Goal: Task Accomplishment & Management: Complete application form

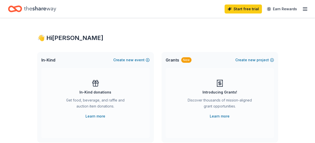
click at [205, 115] on div "Introducing Grants! Discover thousands of mission-aligned grant opportunities. …" at bounding box center [219, 99] width 88 height 40
click at [255, 60] on span "new" at bounding box center [252, 60] width 8 height 6
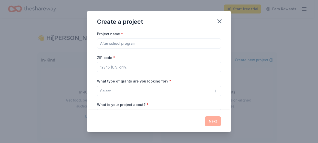
click at [118, 44] on input "Project name *" at bounding box center [159, 44] width 124 height 10
type input "L"
type input "Sensory Friendly Nights"
click at [121, 67] on input "ZIP code *" at bounding box center [159, 67] width 124 height 10
type input "51101"
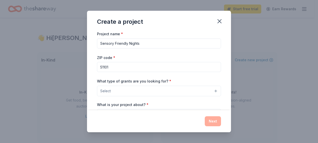
click at [104, 92] on span "Select" at bounding box center [105, 91] width 11 height 6
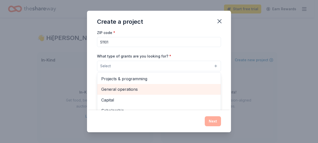
scroll to position [25, 0]
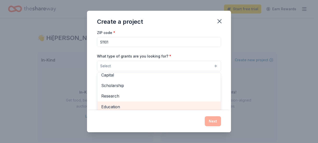
click at [115, 108] on div "Education" at bounding box center [159, 107] width 124 height 11
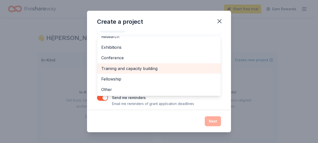
scroll to position [66, 0]
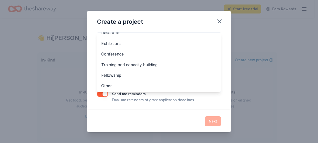
click at [204, 101] on div "Project name * Sensory Friendly Nights ZIP code * 51101 What type of grants are…" at bounding box center [159, 34] width 124 height 138
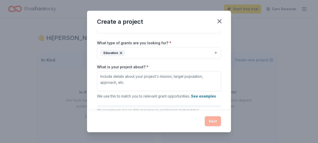
scroll to position [45, 0]
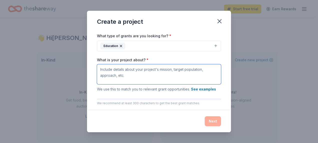
click at [113, 70] on textarea "What is your project about? *" at bounding box center [159, 74] width 124 height 20
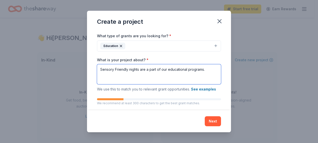
click at [208, 70] on textarea "Sensory Friendly nights are a part of our educational programs." at bounding box center [159, 74] width 124 height 20
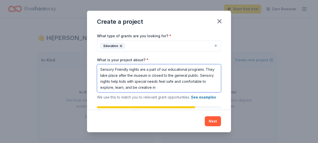
click at [195, 81] on textarea "Sensory Friendly nights are a part of our educational programs. They take place…" at bounding box center [159, 78] width 124 height 28
click at [162, 88] on textarea "Sensory Friendly nights are a part of our educational programs. They take place…" at bounding box center [159, 78] width 124 height 28
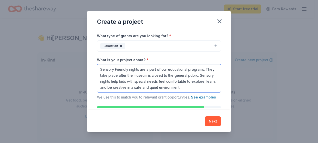
type textarea "Sensory Friendly nights are a part of our educational programs. They take place…"
click at [205, 88] on textarea "Sensory Friendly nights are a part of our educational programs. They take place…" at bounding box center [159, 78] width 124 height 28
drag, startPoint x: 205, startPoint y: 88, endPoint x: 100, endPoint y: 69, distance: 107.0
click at [100, 69] on textarea "Sensory Friendly nights are a part of our educational programs. They take place…" at bounding box center [159, 78] width 124 height 28
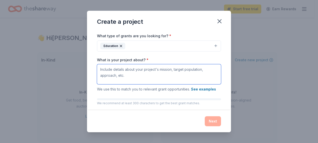
scroll to position [0, 0]
click at [100, 69] on textarea "What is your project about? *" at bounding box center [159, 74] width 124 height 20
paste textarea "Sensory nights focus on quiet STEAM education for kids of all ages with special…"
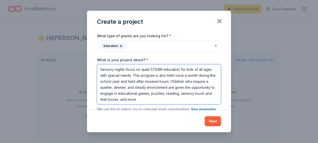
click at [169, 99] on textarea "Sensory nights focus on quiet STEAM education for kids of all ages with special…" at bounding box center [159, 84] width 124 height 40
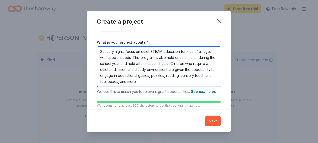
scroll to position [70, 0]
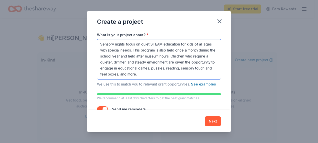
click at [150, 44] on textarea "Sensory nights focus on quiet STEAM education for kids of all ages with special…" at bounding box center [159, 59] width 124 height 40
click at [172, 73] on textarea "Sensory nights focus on STEAM education for kids of all ages with special needs…" at bounding box center [159, 59] width 124 height 40
drag, startPoint x: 135, startPoint y: 60, endPoint x: 156, endPoint y: 59, distance: 21.6
click at [136, 60] on textarea "Sensory nights focus on STEAM education for kids of all ages with special needs…" at bounding box center [159, 59] width 124 height 40
drag, startPoint x: 146, startPoint y: 65, endPoint x: 133, endPoint y: 61, distance: 13.2
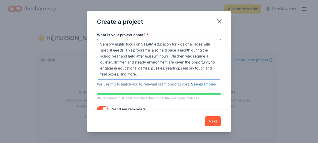
click at [146, 65] on textarea "Sensory nights focus on STEAM education for kids of all ages with special needs…" at bounding box center [159, 59] width 124 height 40
click at [133, 61] on textarea "Sensory nights focus on STEAM education for kids of all ages with special needs…" at bounding box center [159, 59] width 124 height 40
click at [175, 72] on textarea "Sensory nights focus on STEAM education for kids of all ages with special needs…" at bounding box center [159, 59] width 124 height 40
click at [158, 51] on textarea "Sensory nights focus on STEAM education for kids of all ages with special needs…" at bounding box center [159, 59] width 124 height 40
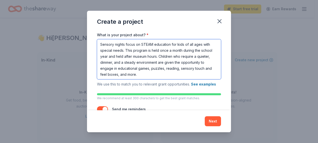
click at [174, 74] on textarea "Sensory nights focus on STEAM education for kids of all ages with special needs…" at bounding box center [159, 59] width 124 height 40
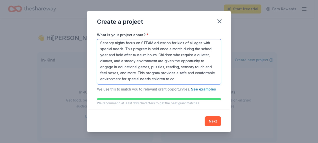
scroll to position [1, 0]
click at [115, 78] on textarea "Sensory nights focus on STEAM education for kids of all ages with special needs…" at bounding box center [159, 61] width 124 height 45
drag, startPoint x: 194, startPoint y: 78, endPoint x: 198, endPoint y: 77, distance: 4.5
click at [194, 77] on textarea "Sensory nights focus on STEAM education for kids of all ages with special needs…" at bounding box center [159, 61] width 124 height 45
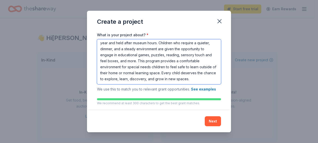
scroll to position [91, 0]
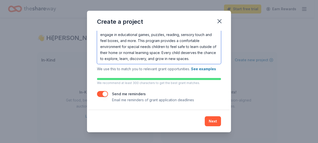
click at [119, 59] on textarea "Sensory nights focus on STEAM education for kids of all ages with special needs…" at bounding box center [159, 41] width 124 height 45
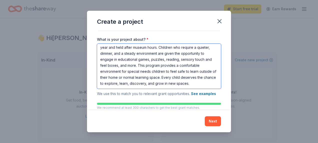
type textarea "Sensory nights focus on STEAM education for kids of all ages with special needs…"
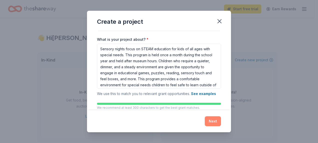
click at [213, 121] on button "Next" at bounding box center [213, 121] width 16 height 10
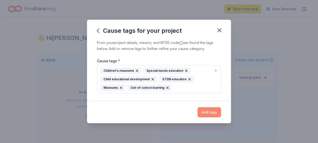
click at [210, 113] on button "Add tags" at bounding box center [210, 112] width 24 height 10
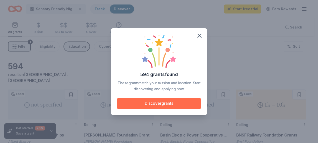
click at [176, 104] on button "Discover grants" at bounding box center [159, 103] width 84 height 11
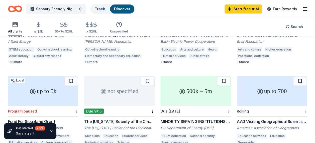
scroll to position [125, 0]
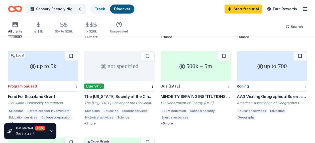
click at [189, 65] on div "500k – 5m" at bounding box center [195, 66] width 70 height 30
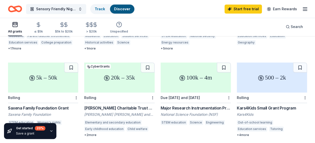
scroll to position [225, 0]
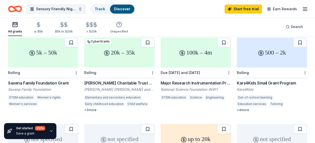
click at [275, 58] on div "500 – 2k" at bounding box center [271, 53] width 70 height 30
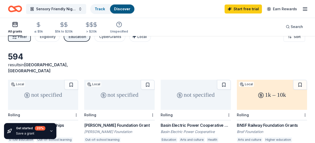
scroll to position [0, 0]
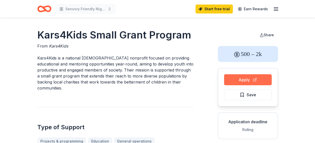
click at [242, 82] on button "Apply" at bounding box center [248, 79] width 48 height 11
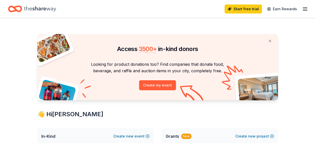
drag, startPoint x: 315, startPoint y: 0, endPoint x: 310, endPoint y: 46, distance: 45.8
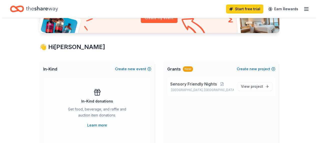
scroll to position [75, 0]
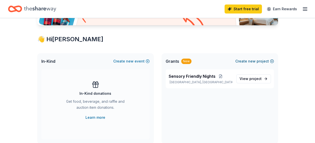
click at [248, 61] on span "new" at bounding box center [252, 61] width 8 height 6
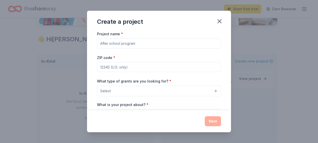
click at [118, 43] on input "Project name *" at bounding box center [159, 44] width 124 height 10
click at [220, 21] on icon "button" at bounding box center [219, 21] width 7 height 7
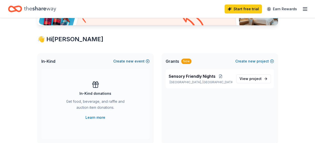
click at [132, 60] on span "new" at bounding box center [130, 61] width 8 height 6
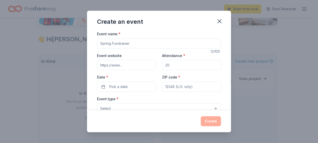
click at [113, 43] on input "Event name *" at bounding box center [159, 44] width 124 height 10
type input "LaunchPAD's 10-year Birthday Party"
click at [121, 66] on input "Event website" at bounding box center [126, 65] width 59 height 10
paste input "https://launchpadmuseum.com/"
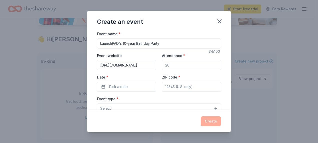
type input "https://launchpadmuseum.com/"
click at [174, 66] on input "Attendance *" at bounding box center [191, 65] width 59 height 10
click at [124, 46] on input "LaunchPAD's 10-year Birthday Party" at bounding box center [159, 44] width 124 height 10
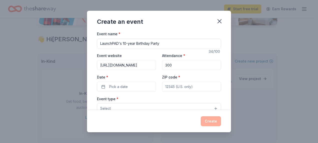
click at [124, 46] on input "LaunchPAD's 10-year Birthday Party" at bounding box center [159, 44] width 124 height 10
click at [173, 64] on input "300" at bounding box center [191, 65] width 59 height 10
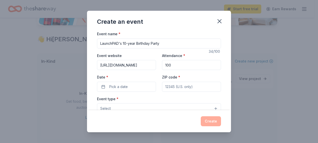
type input "100"
click at [116, 44] on input "LaunchPAD's 10-year Birthday Party" at bounding box center [159, 44] width 124 height 10
click at [170, 47] on input "LaunchPAD's 10-year Birthday Party" at bounding box center [159, 44] width 124 height 10
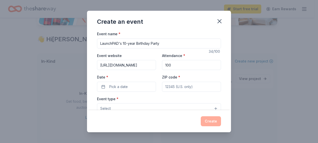
click at [170, 47] on input "LaunchPAD's 10-year Birthday Party" at bounding box center [159, 44] width 124 height 10
type input "Captains and Crowns Fall Fundraiser"
click at [193, 77] on div "ZIP code *" at bounding box center [191, 83] width 59 height 18
click at [187, 88] on input "ZIP code *" at bounding box center [191, 87] width 59 height 10
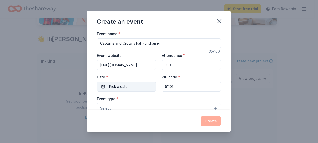
type input "51101"
click at [112, 87] on span "Pick a date" at bounding box center [118, 87] width 19 height 6
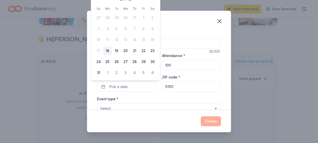
click at [123, 3] on div "August 2025 Su Mo Tu We Th Fr Sa 27 28 29 30 31 1 2 3 4 5 6 7 8 9 10 11 12 13 1…" at bounding box center [125, 36] width 63 height 82
drag, startPoint x: 128, startPoint y: 73, endPoint x: 135, endPoint y: 72, distance: 6.8
click at [128, 73] on button "3" at bounding box center [125, 73] width 9 height 9
click at [139, 71] on button "4" at bounding box center [134, 73] width 9 height 9
click at [147, 73] on button "5" at bounding box center [143, 73] width 9 height 9
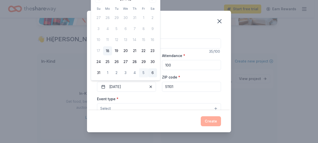
click at [152, 73] on button "6" at bounding box center [152, 73] width 9 height 9
drag, startPoint x: 153, startPoint y: 75, endPoint x: 148, endPoint y: 73, distance: 5.2
click at [152, 74] on button "6" at bounding box center [152, 73] width 9 height 9
click at [102, 86] on button "Pick a date" at bounding box center [126, 87] width 59 height 10
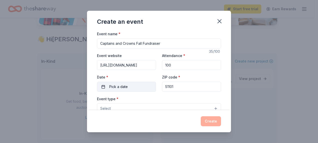
click at [102, 86] on button "Pick a date" at bounding box center [126, 87] width 59 height 10
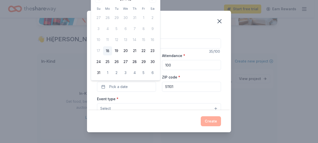
click at [202, 29] on div "Create an event" at bounding box center [159, 21] width 144 height 20
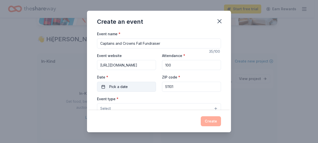
click at [120, 85] on span "Pick a date" at bounding box center [118, 87] width 19 height 6
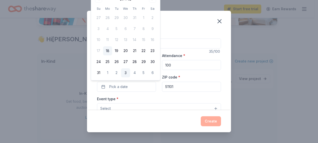
click at [125, 74] on button "3" at bounding box center [125, 73] width 9 height 9
click at [154, 72] on button "6" at bounding box center [152, 73] width 9 height 9
click at [98, 73] on button "31" at bounding box center [98, 73] width 9 height 9
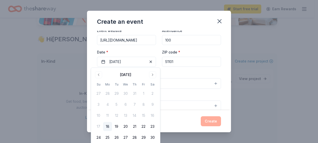
click at [166, 93] on div "Demographic Select" at bounding box center [159, 102] width 124 height 18
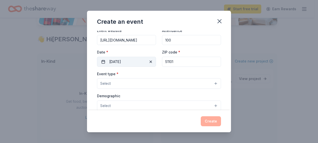
click at [148, 63] on span "button" at bounding box center [151, 62] width 6 height 6
click at [104, 61] on button "Pick a date" at bounding box center [126, 62] width 59 height 10
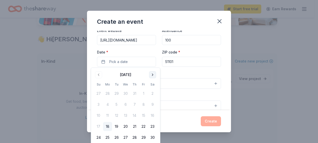
click at [152, 74] on button "Go to next month" at bounding box center [152, 74] width 7 height 7
click at [153, 103] on button "11" at bounding box center [152, 104] width 9 height 9
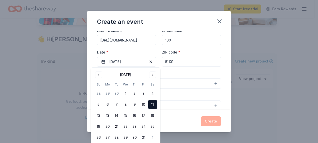
click at [197, 94] on div "Demographic Select" at bounding box center [159, 102] width 124 height 18
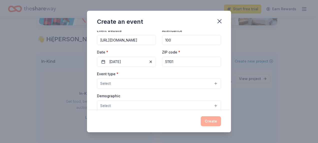
click at [212, 84] on button "Select" at bounding box center [159, 83] width 124 height 11
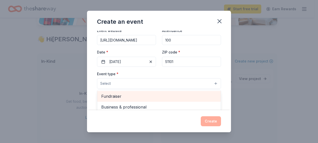
click at [114, 96] on span "Fundraiser" at bounding box center [159, 96] width 116 height 7
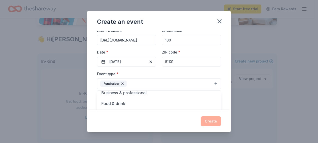
scroll to position [6, 0]
click at [226, 90] on div "Event name * Captains and Crowns Fall Fundraiser 35 /100 Event website https://…" at bounding box center [159, 71] width 144 height 80
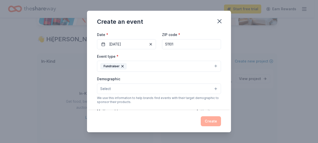
scroll to position [50, 0]
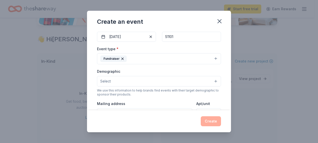
click at [113, 78] on button "Select" at bounding box center [159, 81] width 124 height 11
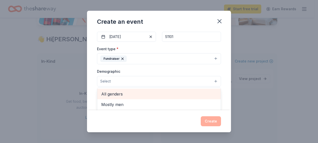
click at [113, 95] on span "All genders" at bounding box center [159, 94] width 116 height 7
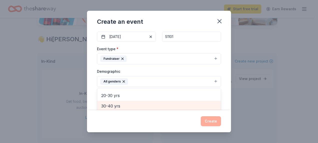
scroll to position [45, 0]
click at [113, 102] on span "20-30 yrs" at bounding box center [159, 103] width 116 height 7
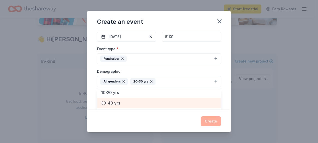
click at [113, 102] on span "30-40 yrs" at bounding box center [159, 103] width 116 height 7
click at [113, 102] on span "40-50 yrs" at bounding box center [159, 103] width 116 height 7
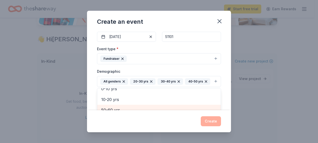
click at [112, 107] on span "50-60 yrs" at bounding box center [159, 110] width 116 height 7
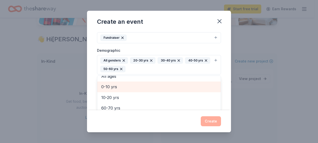
scroll to position [79, 0]
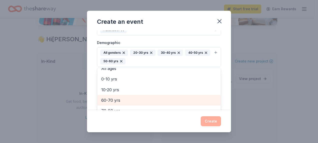
click at [115, 99] on span "60-70 yrs" at bounding box center [159, 100] width 116 height 7
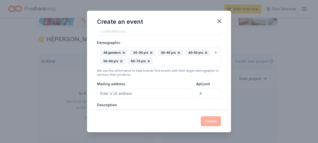
click at [150, 51] on icon "button" at bounding box center [151, 53] width 4 height 4
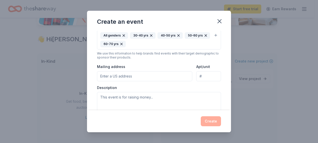
scroll to position [104, 0]
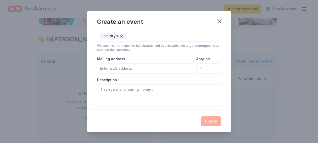
drag, startPoint x: 128, startPoint y: 67, endPoint x: 125, endPoint y: 65, distance: 3.4
click at [127, 67] on input "Mailing address" at bounding box center [144, 69] width 95 height 10
type input "623 Pearl St"
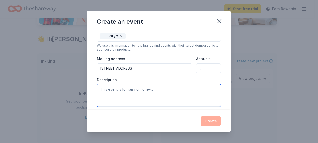
click at [115, 94] on textarea at bounding box center [159, 95] width 124 height 23
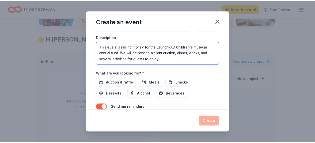
scroll to position [154, 0]
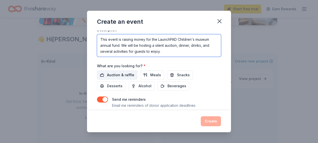
type textarea "This event is raising money for the LaunchPAD Children's museum annual fund. We…"
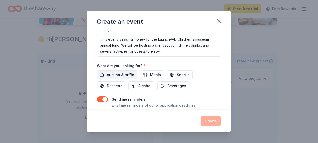
click at [128, 74] on span "Auction & raffle" at bounding box center [120, 75] width 27 height 6
click at [215, 120] on button "Create" at bounding box center [211, 121] width 20 height 10
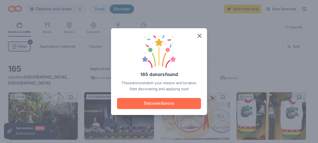
click at [184, 102] on button "Discover donors" at bounding box center [159, 103] width 84 height 11
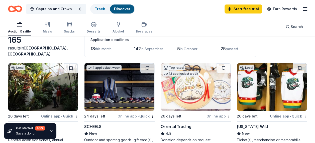
scroll to position [21, 0]
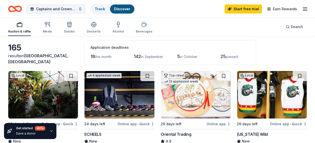
click at [52, 91] on img at bounding box center [43, 95] width 70 height 48
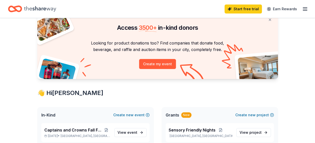
scroll to position [75, 0]
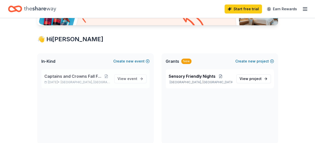
click at [102, 83] on p "Oct 11, 2025 • Sioux City, IA" at bounding box center [77, 82] width 66 height 4
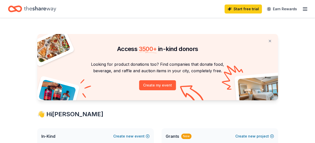
scroll to position [75, 0]
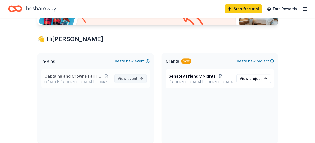
click at [134, 78] on span "event" at bounding box center [132, 79] width 10 height 4
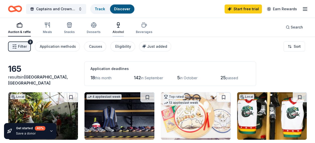
click at [118, 30] on div "Alcohol" at bounding box center [117, 32] width 11 height 4
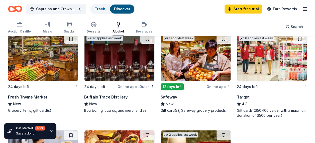
scroll to position [125, 0]
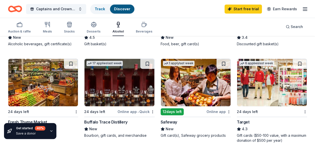
click at [119, 90] on img at bounding box center [119, 83] width 70 height 48
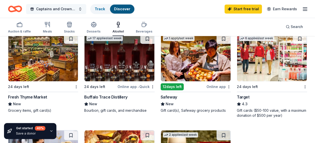
click at [78, 10] on button "Captains and Crowns Fall Fundraiser" at bounding box center [56, 9] width 60 height 10
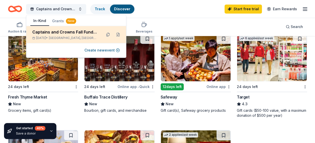
click at [89, 37] on div "Oct 11, 2025 • Sioux City, IA" at bounding box center [65, 38] width 66 height 4
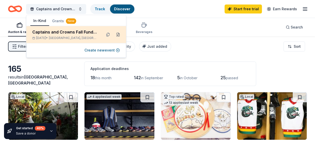
click at [118, 35] on button at bounding box center [118, 35] width 8 height 8
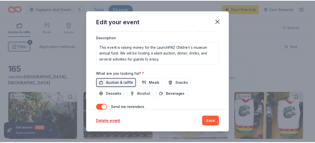
scroll to position [198, 0]
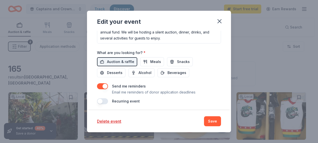
drag, startPoint x: 211, startPoint y: 123, endPoint x: 200, endPoint y: 111, distance: 16.5
click at [212, 122] on button "Save" at bounding box center [212, 121] width 17 height 10
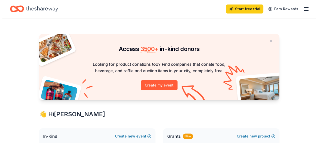
scroll to position [75, 0]
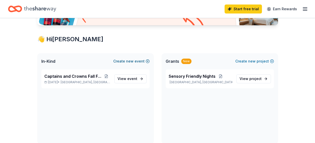
click at [132, 62] on span "new" at bounding box center [130, 61] width 8 height 6
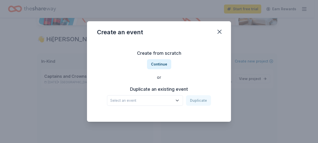
click at [136, 101] on span "Select an event" at bounding box center [141, 101] width 63 height 6
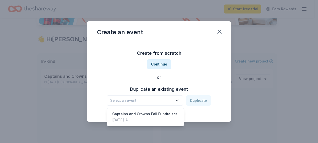
click at [101, 81] on div "Create from scratch Continue or Duplicate an existing event Select an event Dup…" at bounding box center [159, 77] width 124 height 73
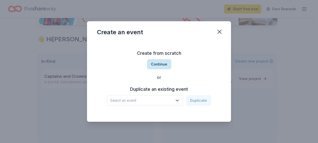
click at [158, 65] on button "Continue" at bounding box center [159, 64] width 24 height 10
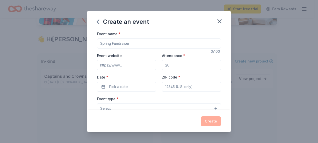
click at [107, 43] on input "Event name *" at bounding box center [159, 44] width 124 height 10
type input "Halloween Carnival of Screams Event"
click at [103, 64] on input "Event website" at bounding box center [126, 65] width 59 height 10
paste input "https://launchpadmuseum.com/"
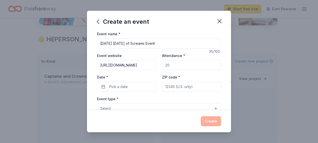
type input "https://launchpadmuseum.com/"
click at [171, 67] on input "Attendance *" at bounding box center [191, 65] width 59 height 10
type input "200"
click at [130, 88] on button "Pick a date" at bounding box center [126, 87] width 59 height 10
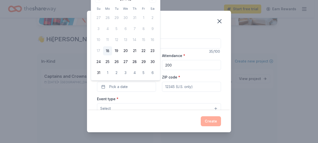
click at [149, 99] on div "Event type * Select" at bounding box center [159, 105] width 124 height 18
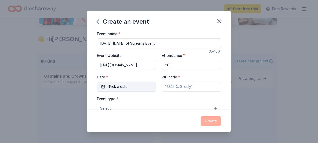
click at [102, 86] on button "Pick a date" at bounding box center [126, 87] width 59 height 10
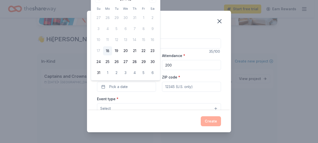
click at [185, 84] on input "ZIP code *" at bounding box center [191, 87] width 59 height 10
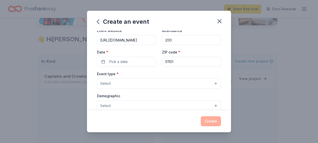
scroll to position [50, 0]
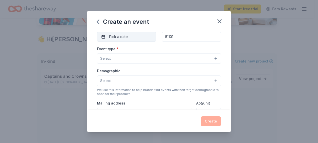
type input "51101"
click at [103, 37] on button "Pick a date" at bounding box center [126, 37] width 59 height 10
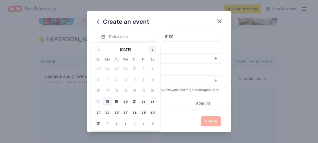
click at [152, 50] on button "Go to next month" at bounding box center [152, 49] width 7 height 7
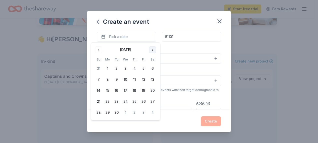
click at [153, 50] on button "Go to next month" at bounding box center [152, 49] width 7 height 7
click at [136, 102] on button "23" at bounding box center [134, 101] width 9 height 9
click at [135, 102] on button "23" at bounding box center [134, 101] width 9 height 9
click at [188, 95] on div "We use this information to help brands find events with their target demographi…" at bounding box center [159, 92] width 124 height 8
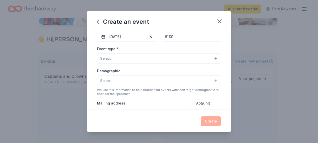
click at [121, 58] on button "Select" at bounding box center [159, 58] width 124 height 11
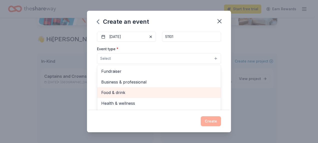
click at [118, 93] on span "Food & drink" at bounding box center [159, 92] width 116 height 7
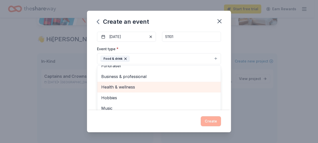
scroll to position [75, 0]
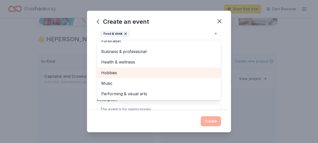
click at [115, 72] on span "Hobbies" at bounding box center [159, 73] width 116 height 7
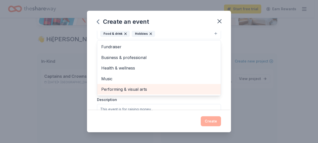
click at [120, 90] on span "Performing & visual arts" at bounding box center [159, 89] width 116 height 7
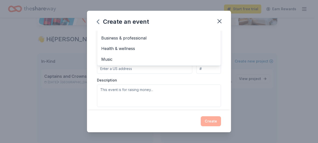
click at [104, 89] on div "Event type * Food & drink Hobbies Performing & visual arts Fundraiser Business …" at bounding box center [159, 54] width 124 height 106
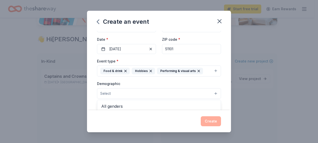
click at [130, 94] on button "Select" at bounding box center [159, 93] width 124 height 11
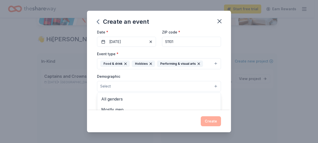
scroll to position [63, 0]
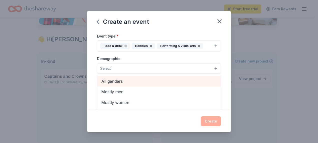
click at [118, 79] on span "All genders" at bounding box center [159, 81] width 116 height 7
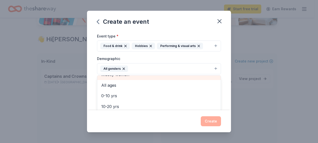
scroll to position [25, 0]
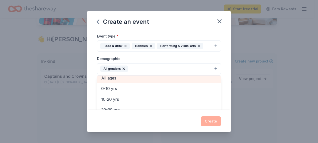
click at [112, 79] on span "All ages" at bounding box center [159, 78] width 116 height 7
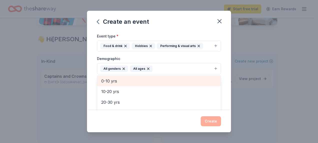
click at [109, 80] on span "0-10 yrs" at bounding box center [159, 81] width 116 height 7
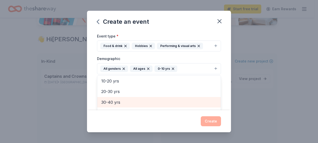
click at [115, 101] on span "30-40 yrs" at bounding box center [159, 102] width 116 height 7
click at [117, 102] on span "40-50 yrs" at bounding box center [159, 102] width 116 height 7
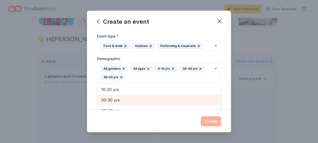
click at [118, 101] on span "20-30 yrs" at bounding box center [159, 100] width 116 height 7
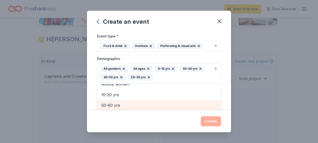
scroll to position [17, 0]
click at [117, 103] on span "50-60 yrs" at bounding box center [159, 105] width 116 height 7
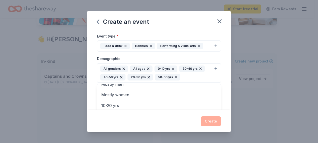
click at [221, 86] on div "Event name * Halloween Carnival of Screams Event 35 /100 Event website https://…" at bounding box center [159, 71] width 144 height 80
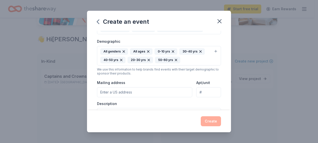
scroll to position [88, 0]
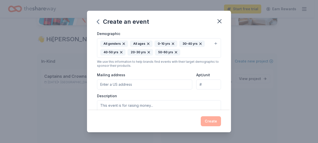
click at [111, 83] on input "Mailing address" at bounding box center [144, 85] width 95 height 10
type input "623 Pearl St"
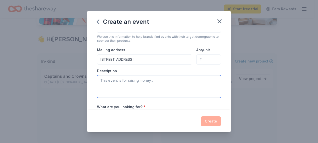
click at [113, 86] on textarea at bounding box center [159, 86] width 124 height 23
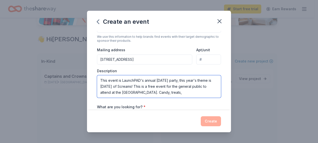
scroll to position [3, 0]
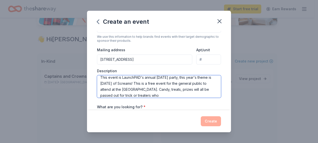
click at [163, 92] on textarea "This event is LaunchPAD's annual Halloween party, this year's theme is Carnival…" at bounding box center [159, 86] width 124 height 23
click at [204, 94] on textarea "This event is LaunchPAD's annual Halloween party, this year's theme is Carnival…" at bounding box center [159, 86] width 124 height 23
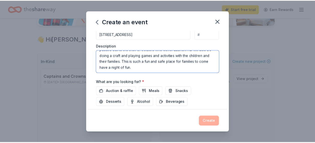
scroll to position [163, 0]
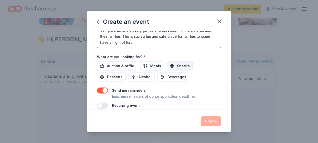
type textarea "This event is LaunchPAD's annual Halloween party, this year's theme is Carnival…"
click at [179, 64] on span "Snacks" at bounding box center [183, 66] width 13 height 6
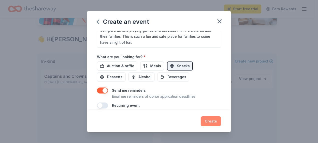
click at [211, 121] on button "Create" at bounding box center [211, 121] width 20 height 10
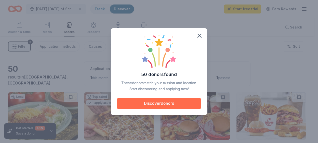
click at [177, 103] on button "Discover donors" at bounding box center [159, 103] width 84 height 11
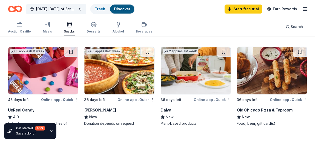
scroll to position [350, 0]
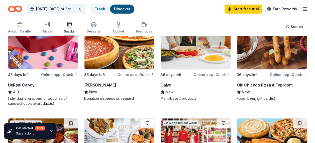
click at [57, 57] on img at bounding box center [43, 46] width 70 height 48
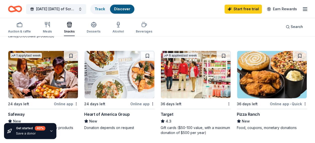
scroll to position [425, 0]
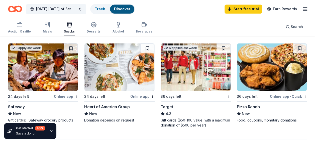
click at [192, 79] on img at bounding box center [196, 67] width 70 height 48
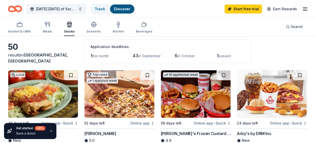
scroll to position [0, 0]
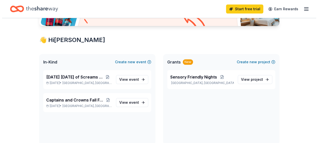
scroll to position [75, 0]
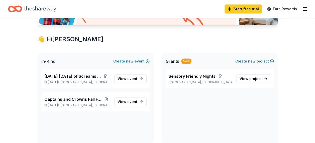
click at [261, 60] on button "Create new project" at bounding box center [254, 61] width 39 height 6
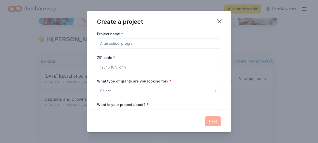
click at [136, 46] on input "Project name *" at bounding box center [159, 44] width 124 height 10
type input "Toddler Adventures"
click at [108, 66] on input "ZIP code *" at bounding box center [159, 67] width 124 height 10
type input "51101"
click at [110, 91] on span "Select" at bounding box center [105, 91] width 11 height 6
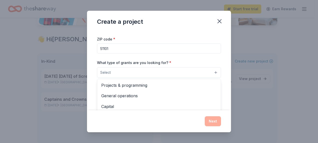
scroll to position [25, 0]
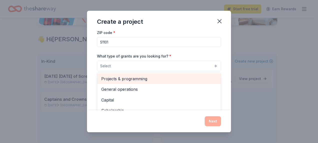
click at [129, 80] on span "Projects & programming" at bounding box center [159, 79] width 116 height 7
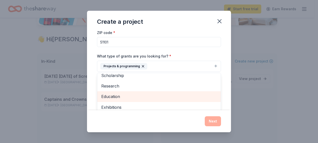
click at [117, 95] on span "Education" at bounding box center [159, 96] width 116 height 7
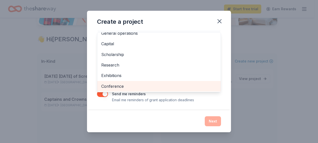
scroll to position [0, 0]
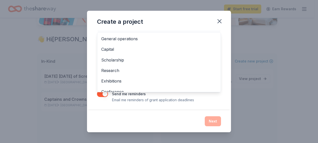
click at [220, 83] on div "Project name * Toddler Adventures ZIP code * 51101 What type of grants are you …" at bounding box center [159, 71] width 144 height 80
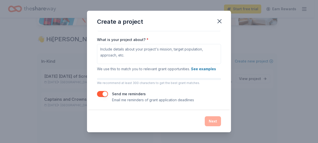
scroll to position [20, 0]
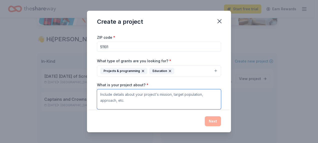
click at [110, 94] on textarea "What is your project about? *" at bounding box center [159, 99] width 124 height 20
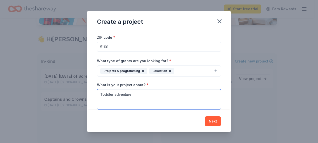
type textarea "Toddler adventures"
drag, startPoint x: 135, startPoint y: 94, endPoint x: 66, endPoint y: 95, distance: 69.1
click at [66, 95] on div "Create a project Project name * Toddler Adventures ZIP code * 51101 What type o…" at bounding box center [159, 71] width 318 height 143
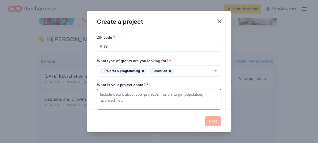
click at [111, 93] on textarea "What is your project about? *" at bounding box center [159, 99] width 124 height 20
paste textarea "LaunchPAD is a small non-profit children’s museum with a very large impact on t…"
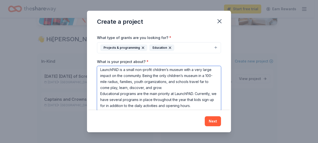
scroll to position [7, 0]
click at [117, 104] on textarea "LaunchPAD is a small non-profit children’s museum with a very large impact on t…" at bounding box center [159, 88] width 124 height 45
click at [113, 105] on textarea "LaunchPAD is a small non-profit children’s museum with a very large impact on t…" at bounding box center [159, 88] width 124 height 45
paste textarea ". It is a very important area of focus for the Museum to keep educational progr…"
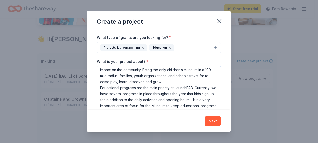
scroll to position [17, 0]
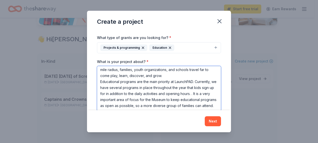
click at [162, 108] on textarea "LaunchPAD is a small non-profit children’s museum with a very large impact on t…" at bounding box center [159, 88] width 124 height 45
paste textarea "Toddler adventures focus on early childhood development, fine motor skills, sen…"
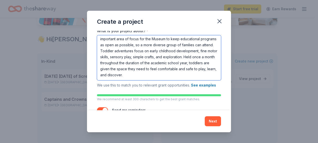
scroll to position [91, 0]
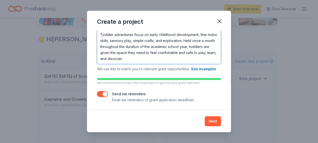
click at [120, 60] on textarea "LaunchPAD is a small non-profit children’s museum with a very large impact on t…" at bounding box center [159, 41] width 124 height 45
paste textarea "With a donation of $10,000 to LaunchPAD’s educational department you will be pr…"
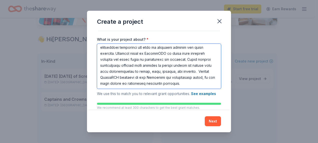
scroll to position [64, 0]
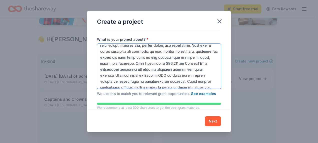
click at [154, 69] on textarea "What is your project about? *" at bounding box center [159, 66] width 124 height 45
click at [156, 69] on textarea "What is your project about? *" at bounding box center [159, 66] width 124 height 45
click at [184, 75] on textarea "What is your project about? *" at bounding box center [159, 66] width 124 height 45
click at [198, 76] on textarea "What is your project about? *" at bounding box center [159, 66] width 124 height 45
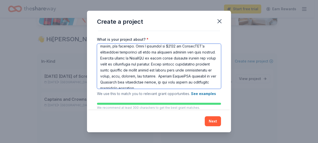
scroll to position [89, 0]
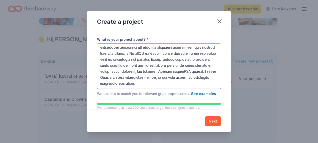
click at [179, 63] on textarea "What is your project about? *" at bounding box center [159, 66] width 124 height 45
click at [201, 77] on textarea "What is your project about? *" at bounding box center [159, 66] width 124 height 45
click at [197, 84] on textarea "What is your project about? *" at bounding box center [159, 66] width 124 height 45
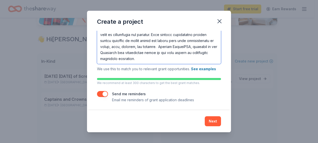
click at [132, 59] on textarea "What is your project about? *" at bounding box center [159, 41] width 124 height 45
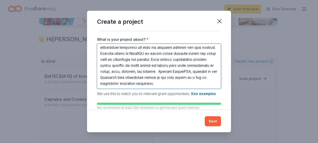
click at [204, 85] on textarea "What is your project about? *" at bounding box center [159, 66] width 124 height 45
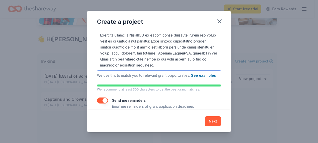
scroll to position [91, 0]
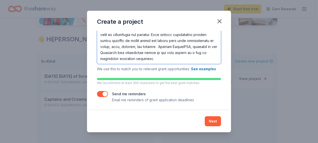
type textarea "LaunchPAD is a small non-profit children’s museum with a very large impact on t…"
click at [104, 94] on button "button" at bounding box center [102, 94] width 11 height 6
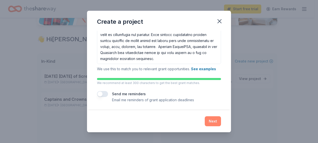
click at [211, 121] on button "Next" at bounding box center [213, 121] width 16 height 10
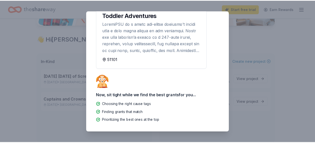
scroll to position [0, 0]
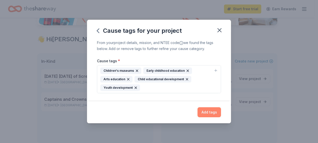
click at [208, 113] on button "Add tags" at bounding box center [210, 112] width 24 height 10
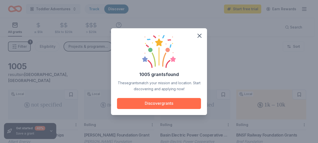
click at [155, 105] on button "Discover grants" at bounding box center [159, 103] width 84 height 11
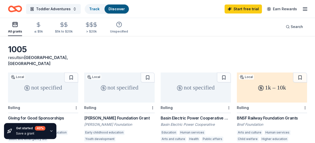
scroll to position [25, 0]
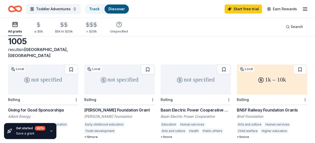
click at [279, 80] on div "1k – 10k" at bounding box center [271, 80] width 70 height 30
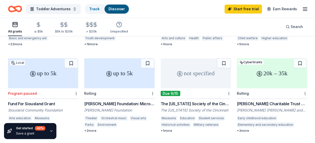
scroll to position [125, 0]
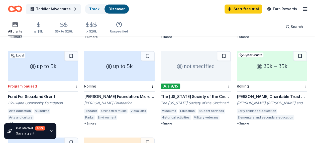
click at [249, 67] on div "20k – 35k" at bounding box center [271, 66] width 70 height 30
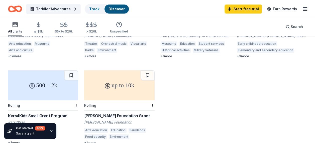
scroll to position [200, 0]
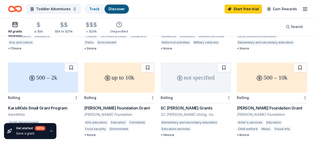
click at [261, 78] on div "500 – 10k" at bounding box center [271, 78] width 70 height 30
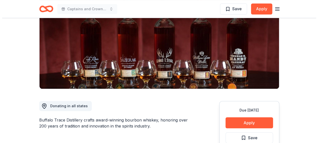
scroll to position [75, 0]
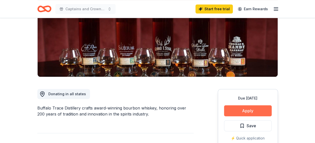
click at [250, 109] on button "Apply" at bounding box center [248, 110] width 48 height 11
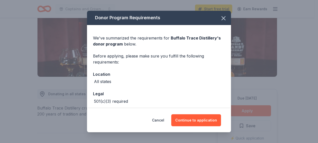
scroll to position [22, 0]
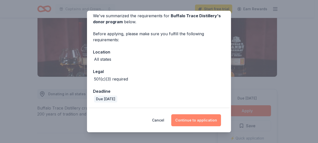
click at [198, 125] on button "Continue to application" at bounding box center [196, 120] width 50 height 12
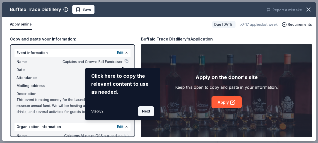
click at [143, 112] on button "Next" at bounding box center [146, 111] width 16 height 10
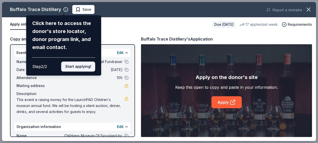
click at [73, 69] on button "Start applying!" at bounding box center [78, 67] width 34 height 10
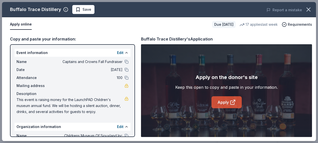
click at [226, 104] on link "Apply" at bounding box center [227, 102] width 30 height 12
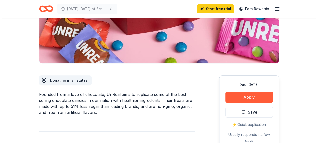
scroll to position [100, 0]
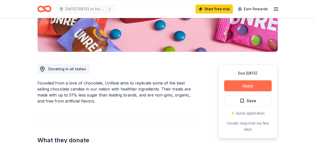
click at [241, 87] on button "Apply" at bounding box center [248, 85] width 48 height 11
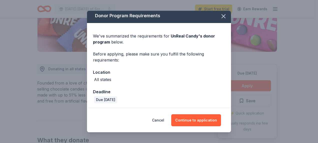
scroll to position [3, 0]
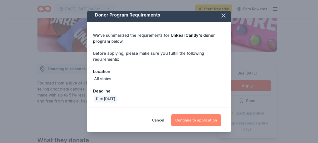
click at [202, 118] on button "Continue to application" at bounding box center [196, 120] width 50 height 12
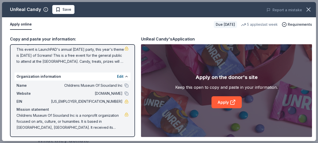
scroll to position [25, 0]
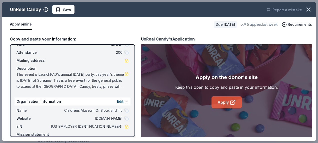
click at [222, 102] on link "Apply" at bounding box center [227, 102] width 30 height 12
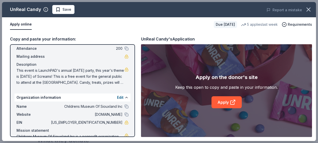
scroll to position [50, 0]
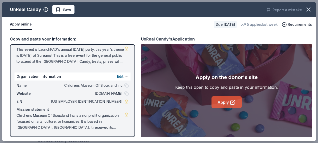
click at [233, 102] on icon at bounding box center [233, 102] width 6 height 6
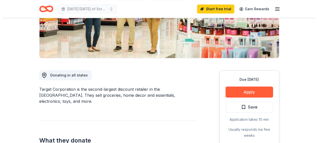
scroll to position [125, 0]
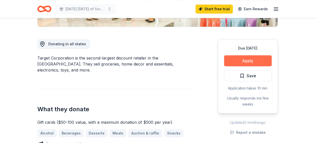
click at [238, 59] on button "Apply" at bounding box center [248, 60] width 48 height 11
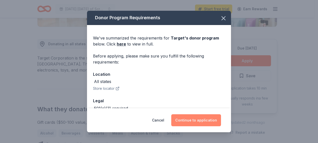
click at [188, 117] on button "Continue to application" at bounding box center [196, 120] width 50 height 12
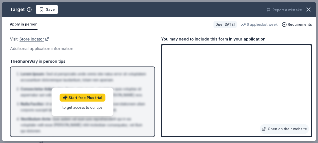
click at [33, 41] on link "Store locator" at bounding box center [35, 39] width 30 height 7
click at [288, 129] on link "Open on their website" at bounding box center [284, 129] width 49 height 10
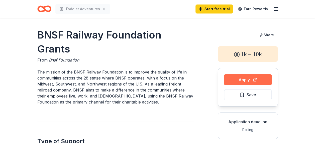
click at [242, 81] on button "Apply" at bounding box center [248, 79] width 48 height 11
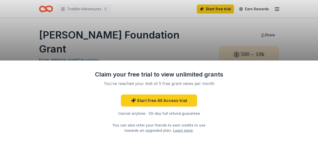
click at [305, 46] on div "Claim your free trial to view unlimited grants You've reached your limit of 5 f…" at bounding box center [159, 71] width 318 height 143
click at [301, 30] on div "Claim your free trial to view unlimited grants You've reached your limit of 5 f…" at bounding box center [159, 71] width 318 height 143
click at [140, 48] on div "Claim your free trial to view unlimited grants You've reached your limit of 5 f…" at bounding box center [159, 71] width 318 height 143
click at [151, 52] on div "Claim your free trial to view unlimited grants You've reached your limit of 5 f…" at bounding box center [159, 71] width 318 height 143
